Goal: Transaction & Acquisition: Subscribe to service/newsletter

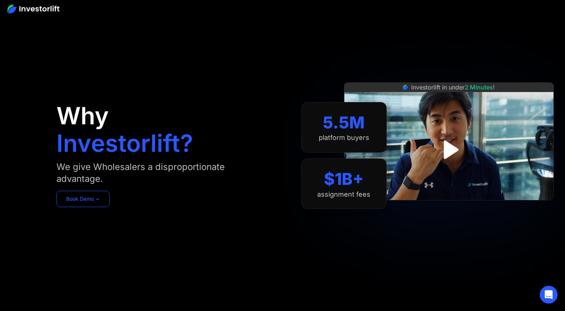
click at [80, 199] on link "Book Demo ➢" at bounding box center [82, 199] width 53 height 16
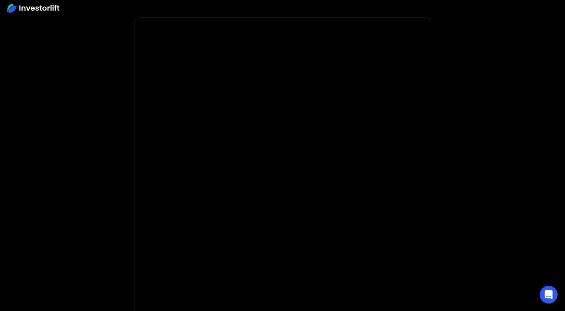
scroll to position [15, 0]
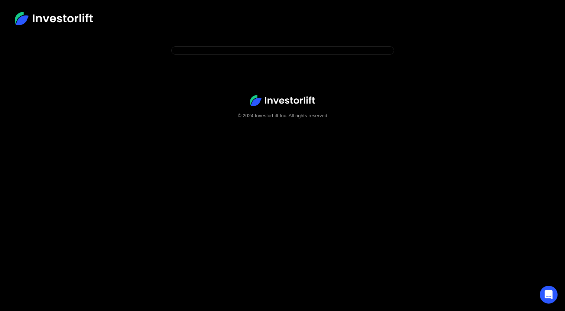
scroll to position [46, 0]
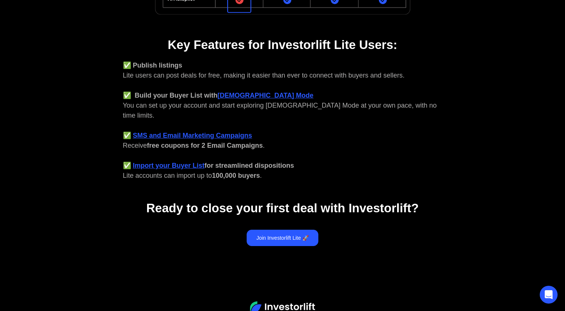
scroll to position [284, 0]
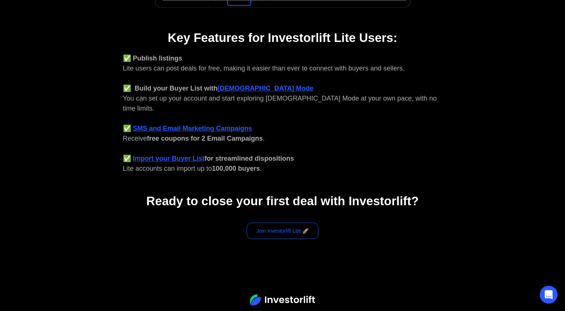
click at [285, 224] on link "Join Investorlift Lite 🚀" at bounding box center [283, 231] width 72 height 16
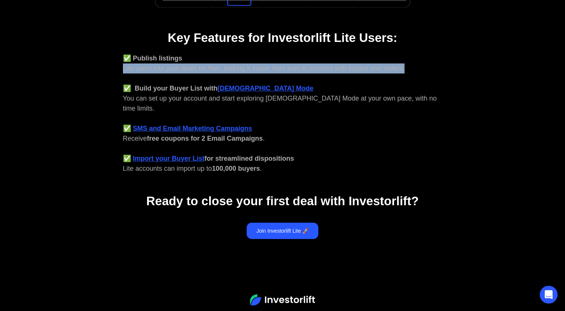
drag, startPoint x: 123, startPoint y: 68, endPoint x: 405, endPoint y: 63, distance: 282.4
click at [405, 63] on div "✅ Publish listings Lite users can post deals for free, making it easier than ev…" at bounding box center [283, 114] width 320 height 120
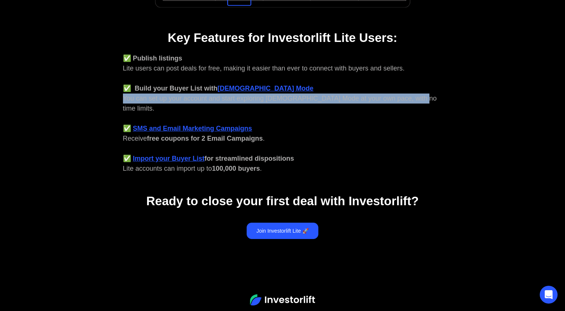
drag, startPoint x: 121, startPoint y: 100, endPoint x: 408, endPoint y: 95, distance: 287.6
click at [408, 95] on div "You're qualified for Investorlift Lite! What does that mean? 👉 You're not ready…" at bounding box center [282, 3] width 401 height 501
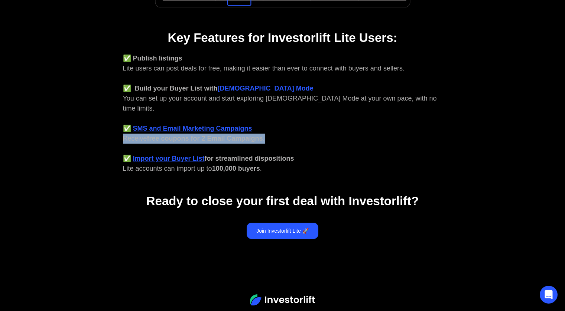
drag, startPoint x: 122, startPoint y: 129, endPoint x: 270, endPoint y: 128, distance: 148.3
click at [270, 128] on div "You're qualified for Investorlift Lite! What does that mean? 👉 You're not ready…" at bounding box center [282, 3] width 401 height 501
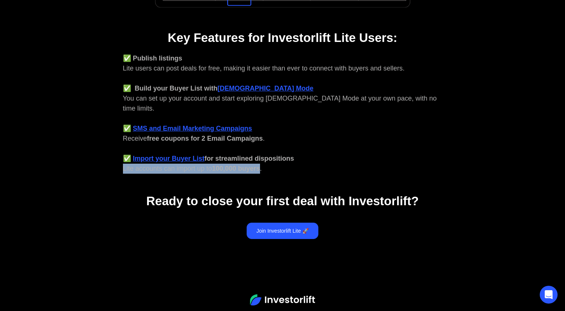
drag, startPoint x: 124, startPoint y: 158, endPoint x: 262, endPoint y: 153, distance: 138.3
click at [262, 153] on div "✅ Publish listings Lite users can post deals for free, making it easier than ev…" at bounding box center [283, 114] width 320 height 120
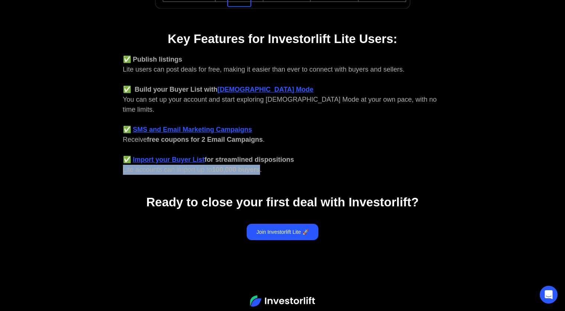
scroll to position [273, 0]
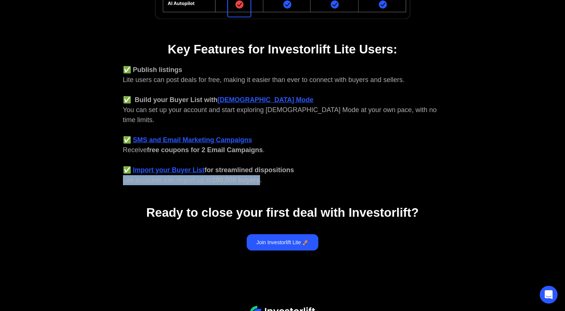
click at [239, 100] on strong "[DEMOGRAPHIC_DATA] Mode" at bounding box center [266, 99] width 96 height 7
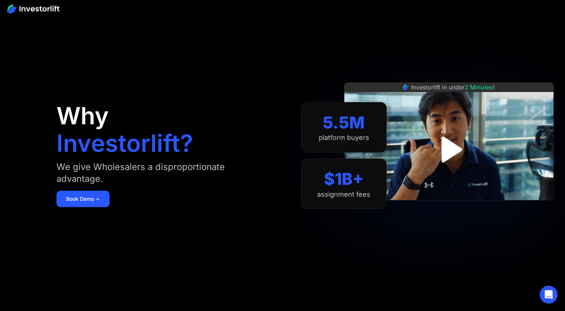
click at [452, 146] on img "open lightbox" at bounding box center [448, 149] width 47 height 47
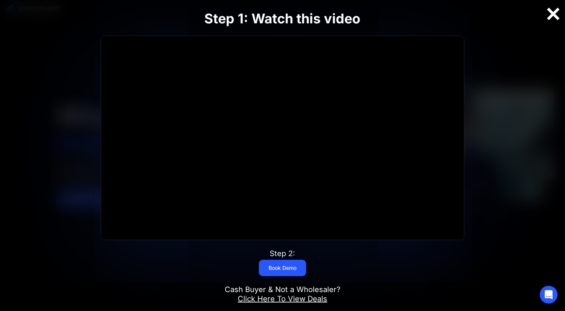
click at [554, 16] on div at bounding box center [553, 14] width 24 height 16
